Goal: Task Accomplishment & Management: Manage account settings

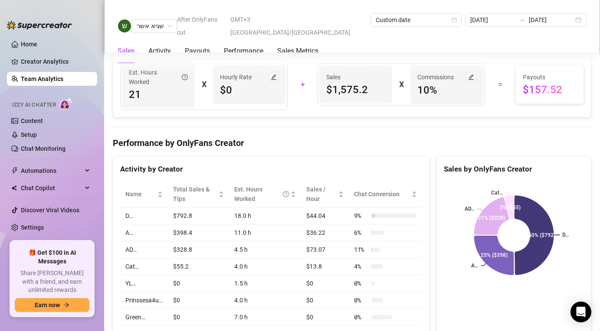
scroll to position [752, 0]
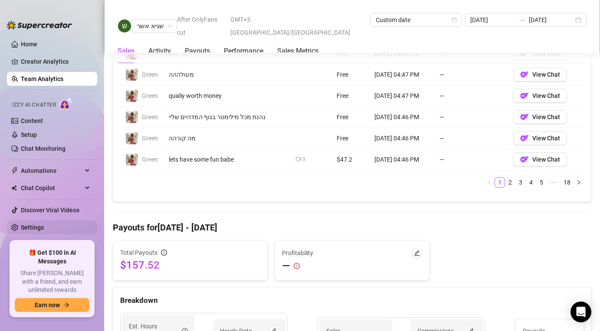
click at [41, 224] on link "Settings" at bounding box center [32, 227] width 23 height 7
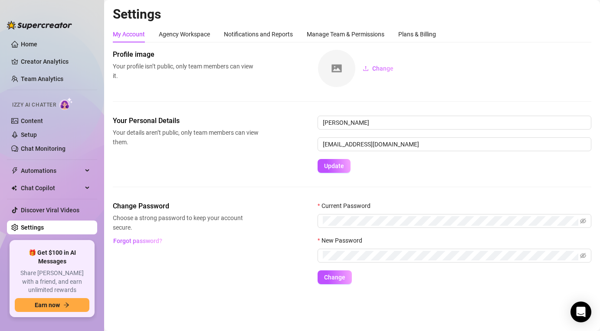
click at [426, 23] on div "Settings My Account Agency Workspace Notifications and Reports Manage Team & Pe…" at bounding box center [352, 150] width 478 height 289
click at [421, 33] on div "Plans & Billing" at bounding box center [417, 34] width 38 height 10
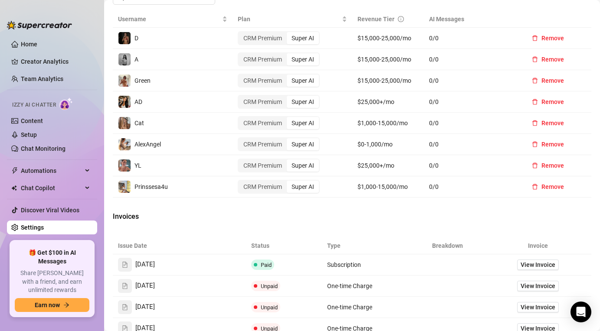
scroll to position [394, 0]
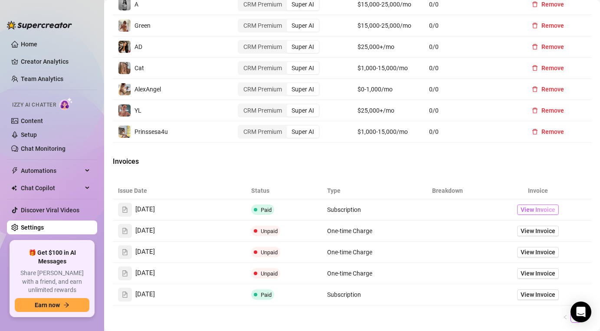
click at [547, 206] on span "View Invoice" at bounding box center [538, 210] width 35 height 10
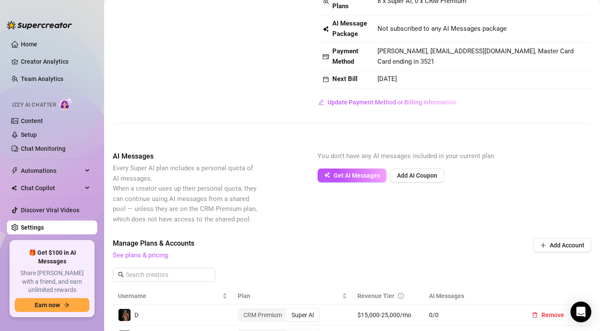
scroll to position [0, 0]
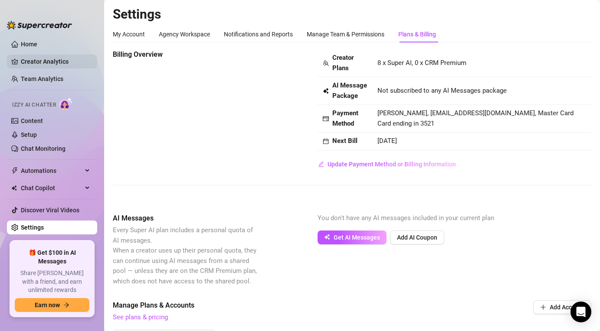
click at [42, 64] on link "Creator Analytics" at bounding box center [55, 62] width 69 height 14
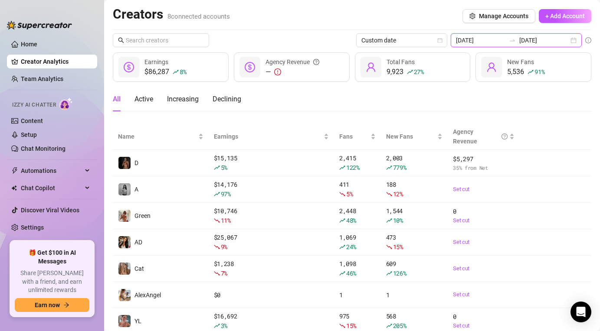
click at [505, 39] on input "[DATE]" at bounding box center [480, 41] width 49 height 10
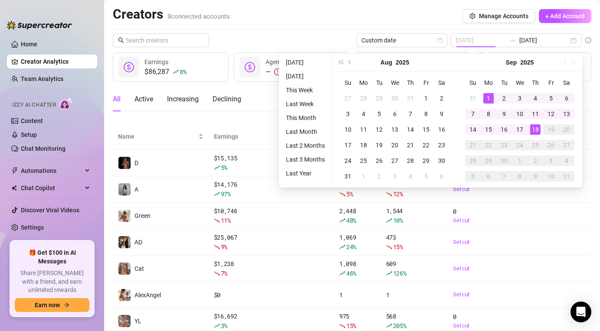
click at [488, 95] on div "1" at bounding box center [488, 98] width 10 height 10
type input "[DATE]"
click at [534, 130] on div "18" at bounding box center [535, 129] width 10 height 10
